Goal: Check status: Check status

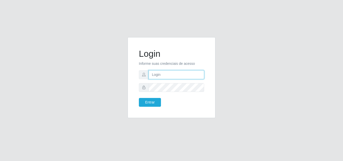
click at [175, 73] on input "text" at bounding box center [176, 74] width 55 height 9
type input "ana@saullus"
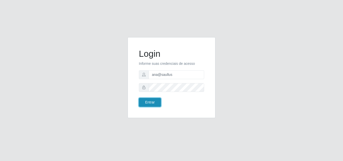
click at [154, 103] on button "Entrar" at bounding box center [150, 102] width 22 height 9
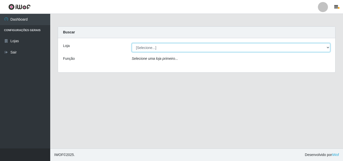
click at [326, 46] on select "[Selecione...] Saullus Supermercados" at bounding box center [231, 47] width 199 height 9
select select "423"
click at [132, 43] on select "[Selecione...] Saullus Supermercados" at bounding box center [231, 47] width 199 height 9
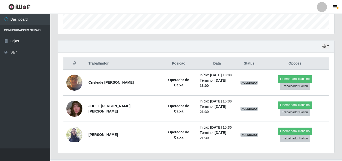
scroll to position [161, 0]
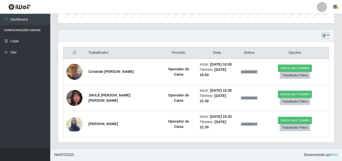
click at [326, 35] on button "button" at bounding box center [325, 36] width 7 height 6
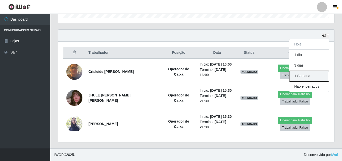
click at [313, 76] on button "1 Semana" at bounding box center [309, 76] width 40 height 11
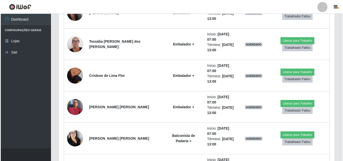
scroll to position [528, 0]
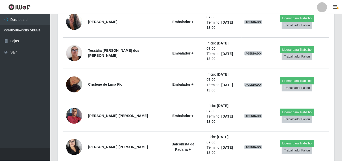
scroll to position [104, 273]
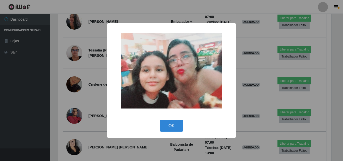
click at [75, 118] on div "× OK Cancel" at bounding box center [171, 80] width 343 height 161
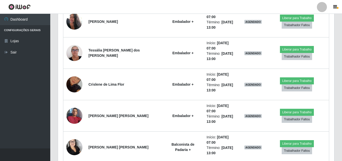
scroll to position [104, 276]
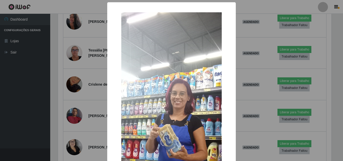
click at [71, 95] on div "× OK Cancel" at bounding box center [171, 80] width 343 height 161
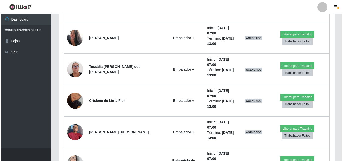
scroll to position [503, 0]
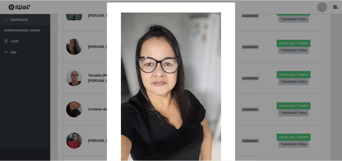
scroll to position [104, 273]
click at [71, 95] on div "× OK Cancel" at bounding box center [171, 80] width 343 height 161
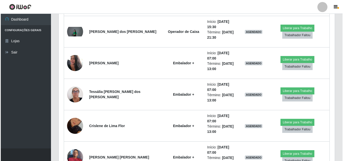
scroll to position [478, 0]
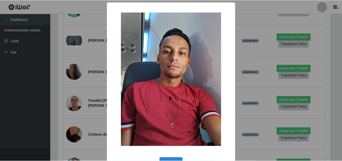
scroll to position [104, 273]
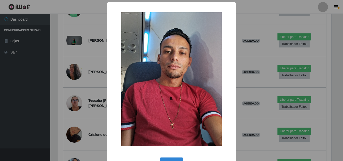
click at [71, 95] on div "× OK Cancel" at bounding box center [171, 80] width 343 height 161
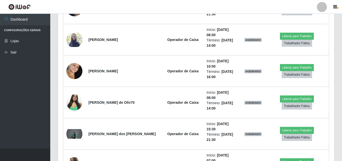
scroll to position [377, 0]
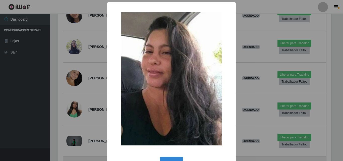
click at [73, 113] on div "× OK Cancel" at bounding box center [171, 80] width 343 height 161
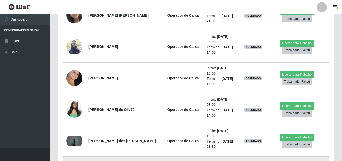
scroll to position [0, 0]
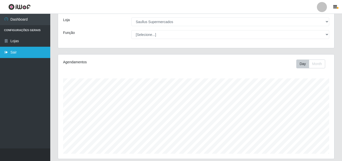
click at [27, 52] on link "Sair" at bounding box center [25, 52] width 50 height 11
